Goal: Contribute content: Add original content to the website for others to see

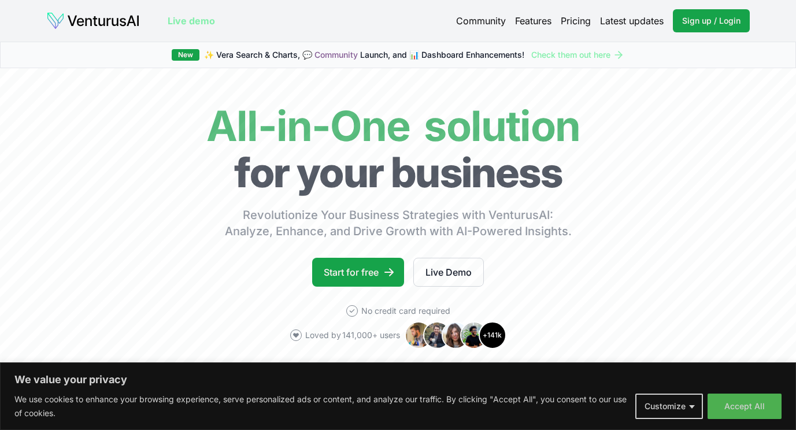
drag, startPoint x: 30, startPoint y: 0, endPoint x: 235, endPoint y: 63, distance: 214.2
click at [235, 63] on div "New ✨ [PERSON_NAME] Search & Charts, 💬 Community Launch, and 📊 Dashboard Enhanc…" at bounding box center [398, 55] width 796 height 27
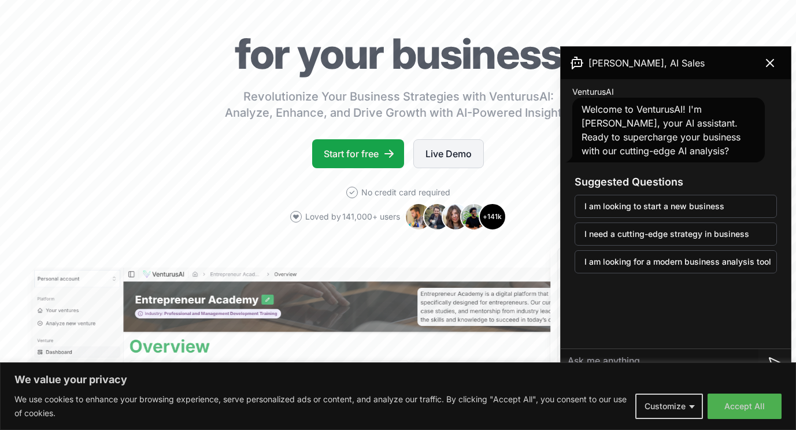
scroll to position [119, 0]
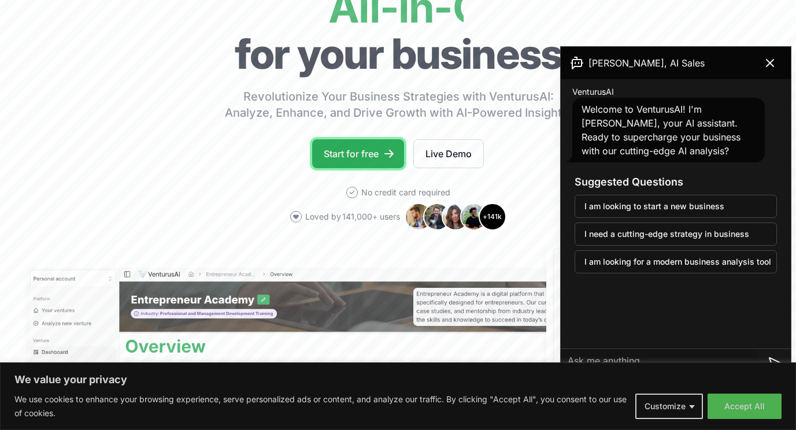
click at [361, 153] on link "Start for free" at bounding box center [358, 153] width 92 height 29
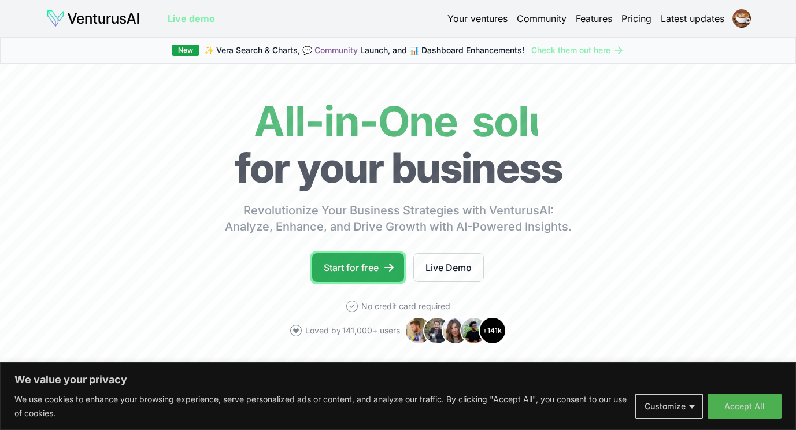
click at [353, 265] on link "Start for free" at bounding box center [358, 267] width 92 height 29
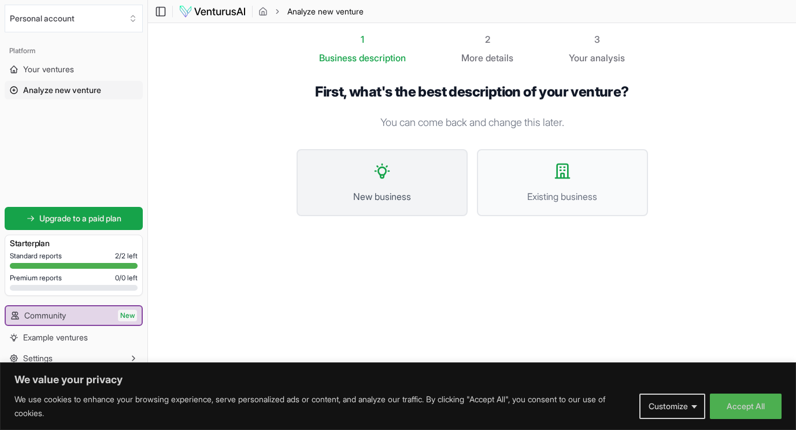
click at [400, 183] on button "New business" at bounding box center [382, 182] width 171 height 67
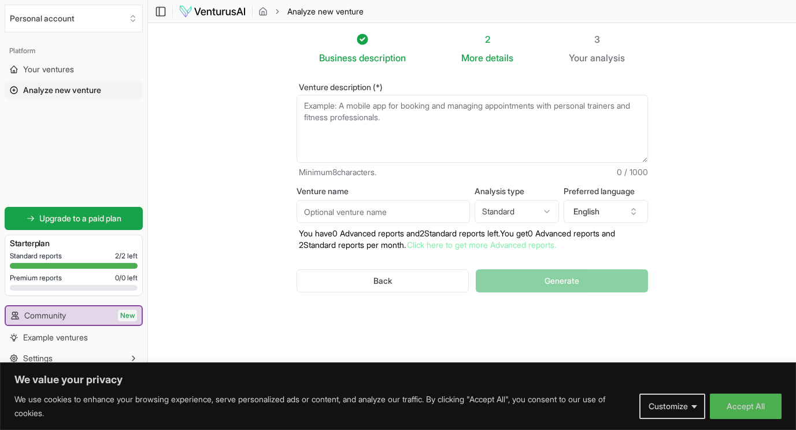
click at [378, 146] on textarea "Venture description (*)" at bounding box center [473, 129] width 352 height 68
click at [367, 120] on textarea "Venture description (*)" at bounding box center [473, 129] width 352 height 68
paste textarea "1.1 Overview of the Project This project aims to enhance the way citizens in Sa…"
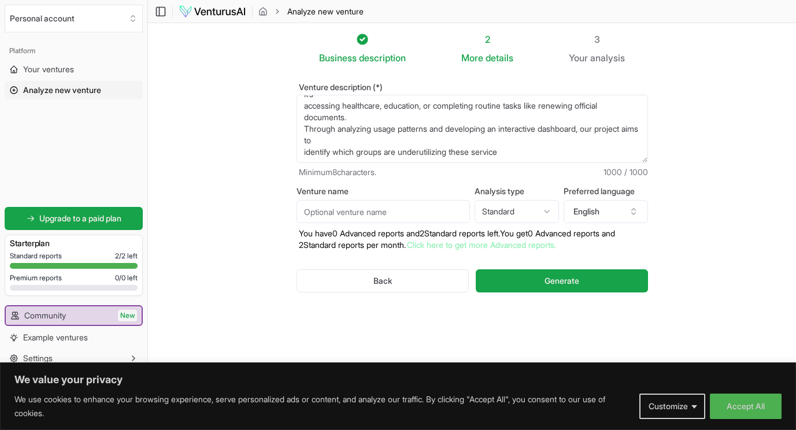
scroll to position [185, 0]
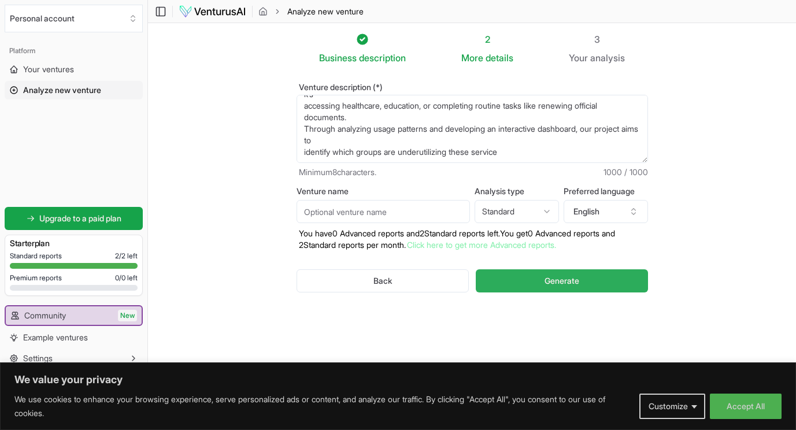
type textarea "1.1 Overview of the Project This project aims to enhance the way citizens in Sa…"
click at [552, 282] on span "Generate" at bounding box center [562, 281] width 35 height 12
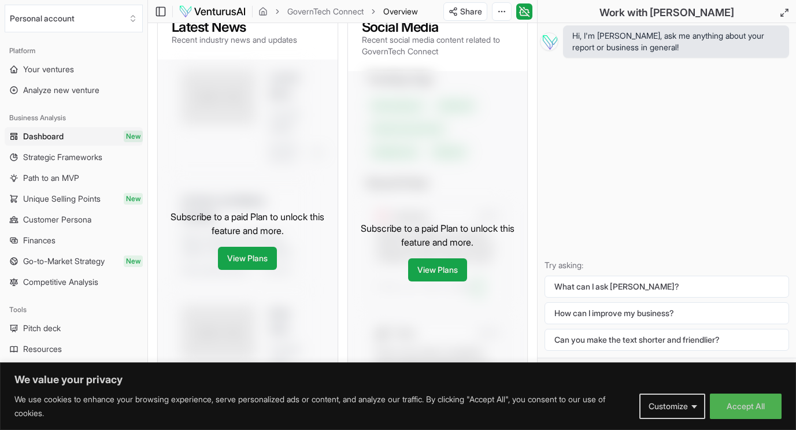
scroll to position [431, 0]
